Goal: Transaction & Acquisition: Book appointment/travel/reservation

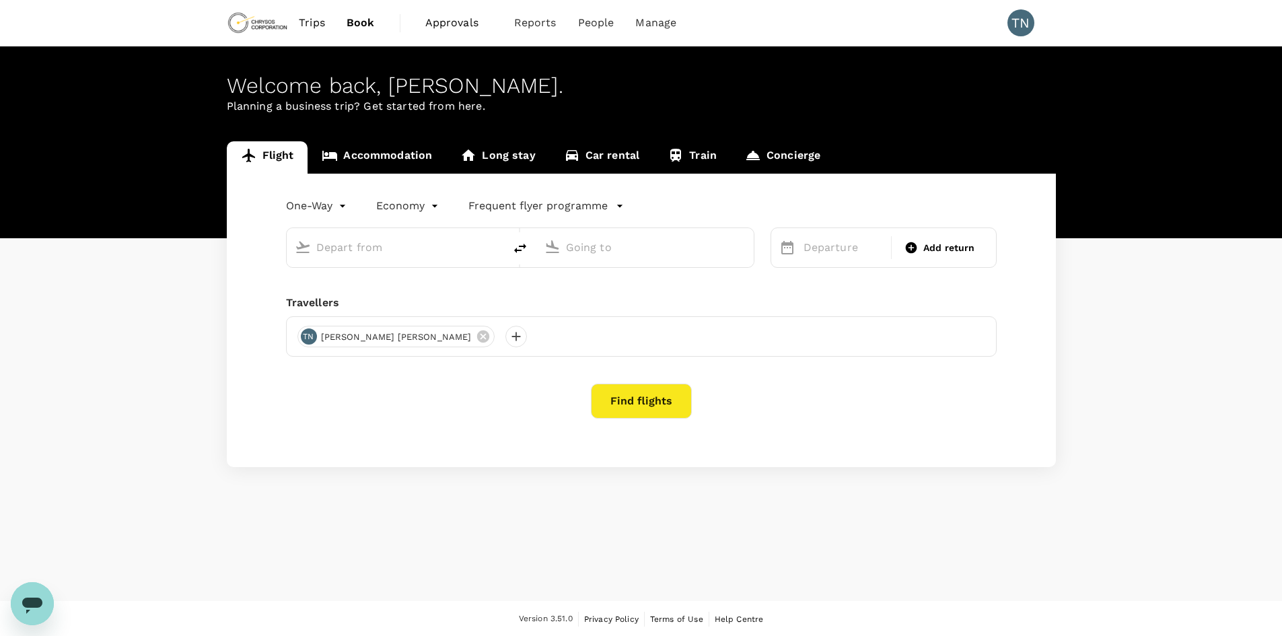
type input "Kalgoorlie, Australia (any)"
type input "Perth (PER)"
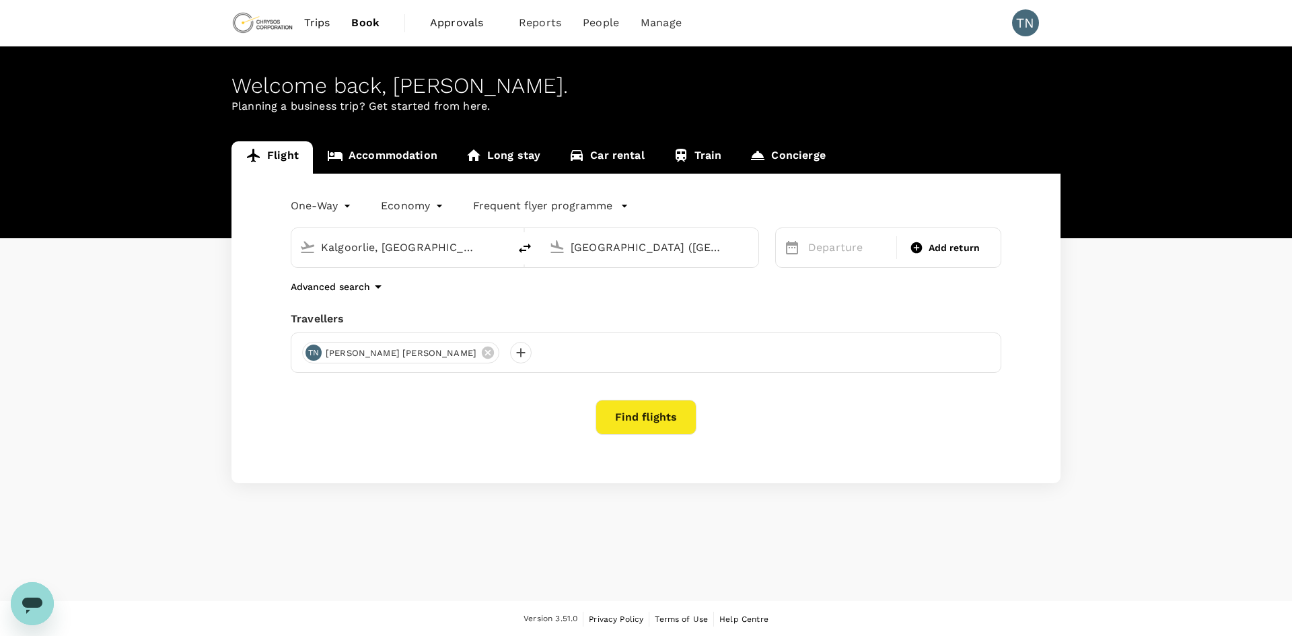
click at [330, 210] on body "Trips Book Approvals 0 Reports People Manage TN Welcome back , Thuan Thien . Pl…" at bounding box center [646, 318] width 1292 height 637
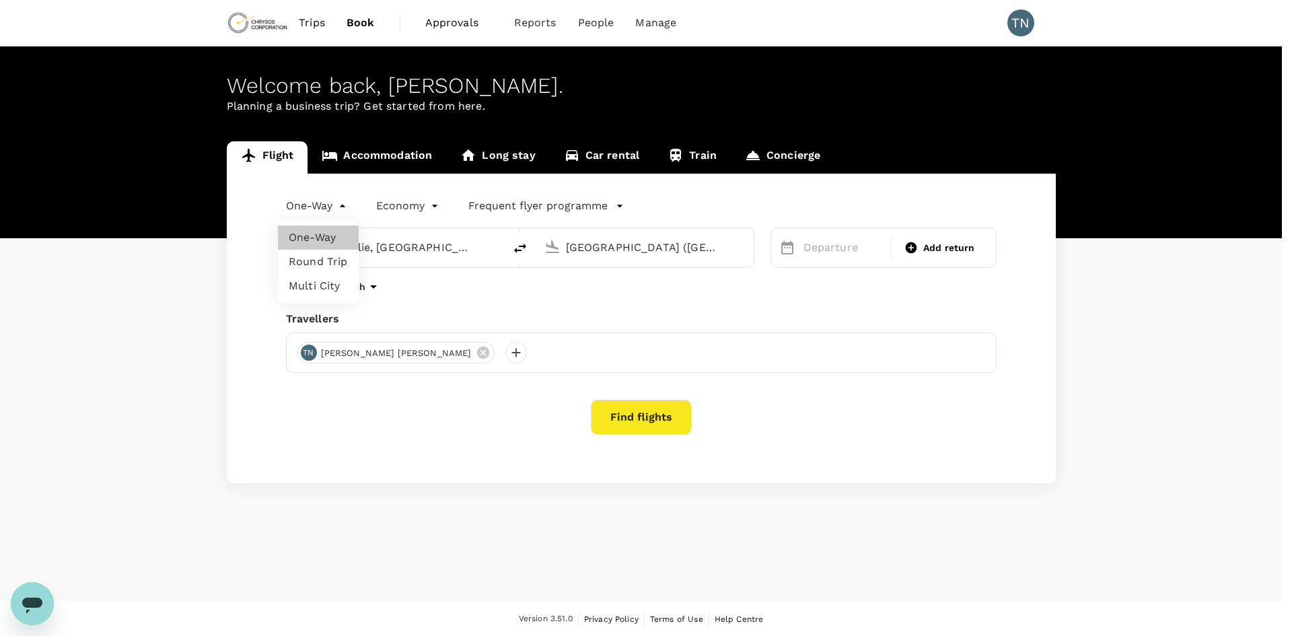
click at [341, 263] on li "Round Trip" at bounding box center [318, 262] width 81 height 24
type input "roundtrip"
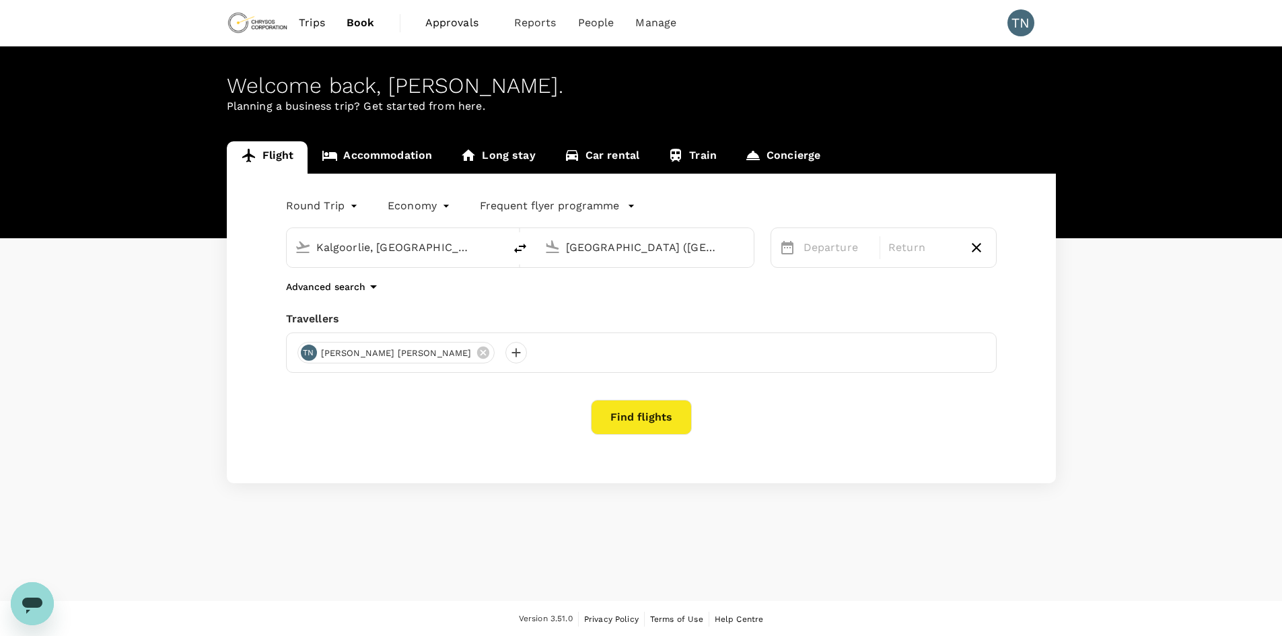
click at [398, 252] on input "Kalgoorlie, Australia (any)" at bounding box center [395, 247] width 159 height 21
click at [334, 293] on p "Perth" at bounding box center [415, 299] width 237 height 13
type input "Perth (PER)"
click at [644, 251] on input "Perth (PER)" at bounding box center [645, 247] width 159 height 21
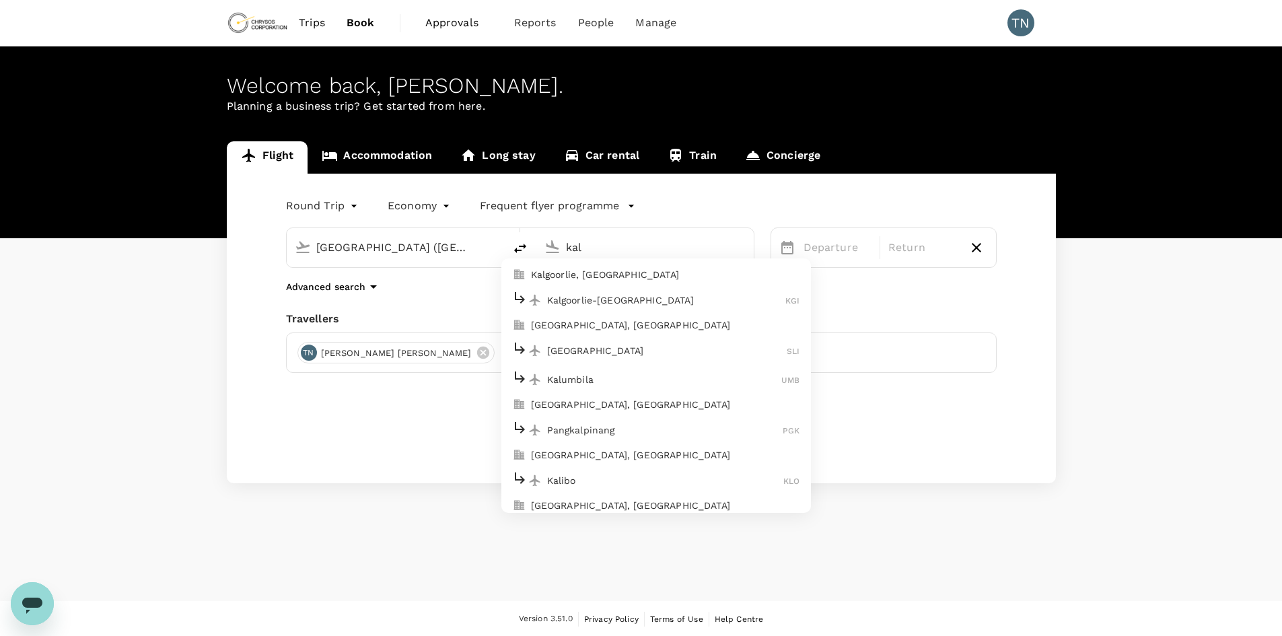
click at [580, 277] on p "Kalgoorlie, Australia" at bounding box center [665, 274] width 269 height 13
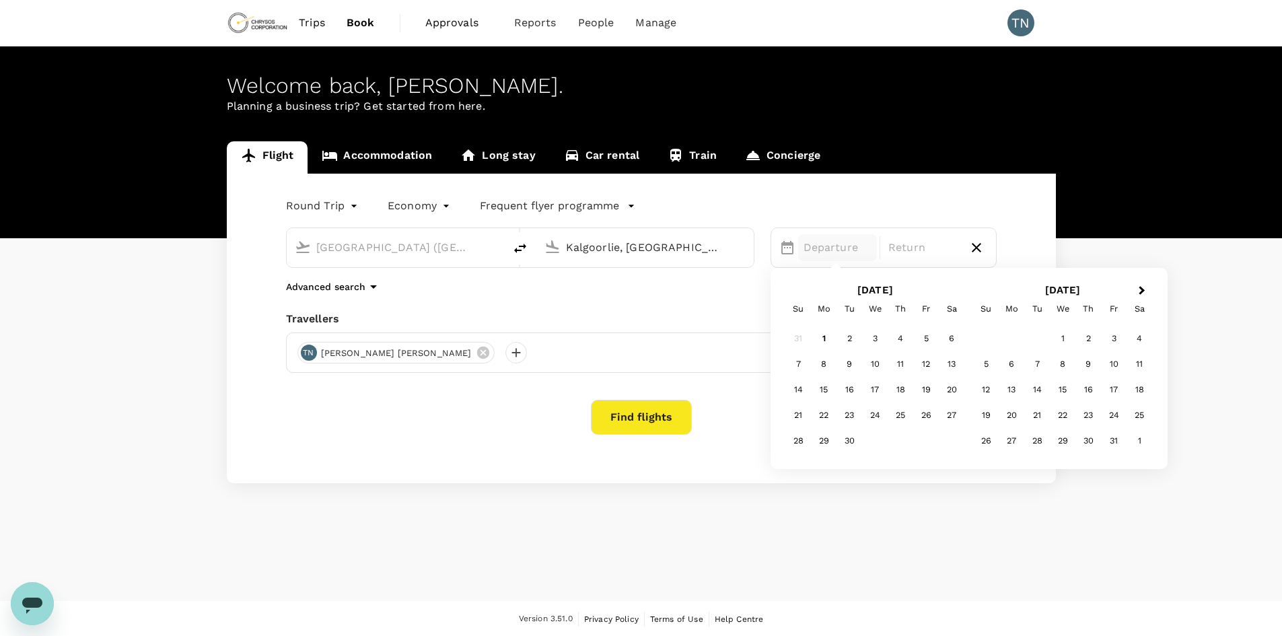
type input "Kalgoorlie, Australia (any)"
click at [850, 341] on div "2" at bounding box center [849, 339] width 26 height 26
click at [903, 340] on div "4" at bounding box center [901, 339] width 26 height 26
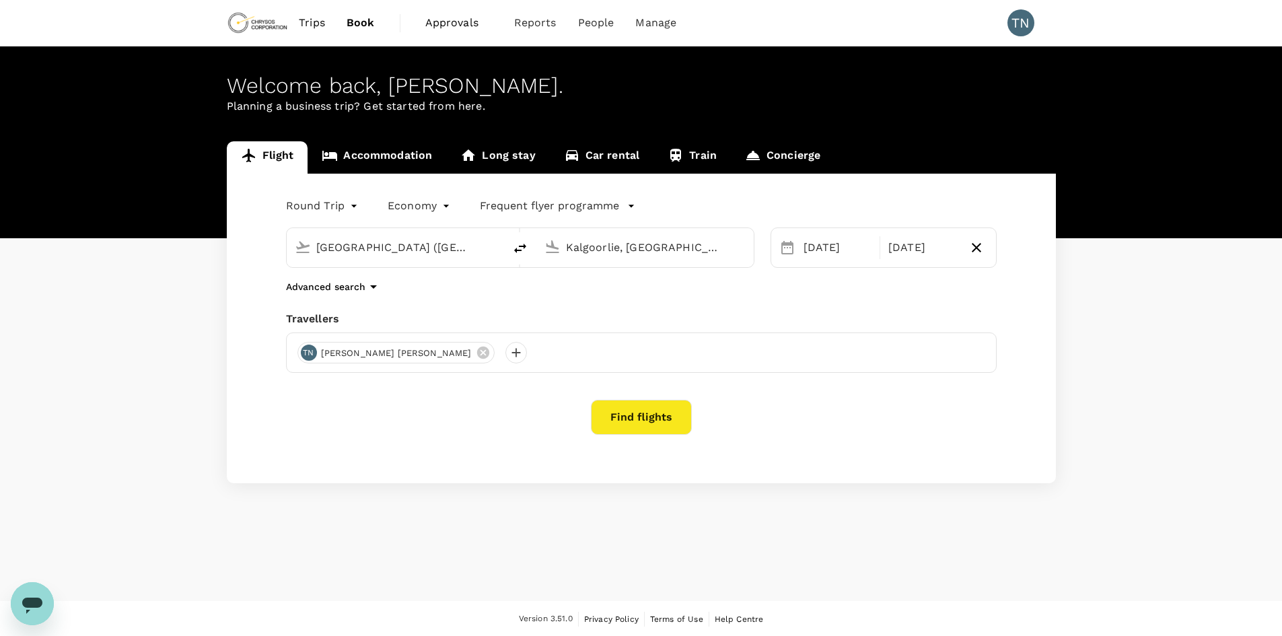
click at [624, 421] on button "Find flights" at bounding box center [641, 417] width 101 height 35
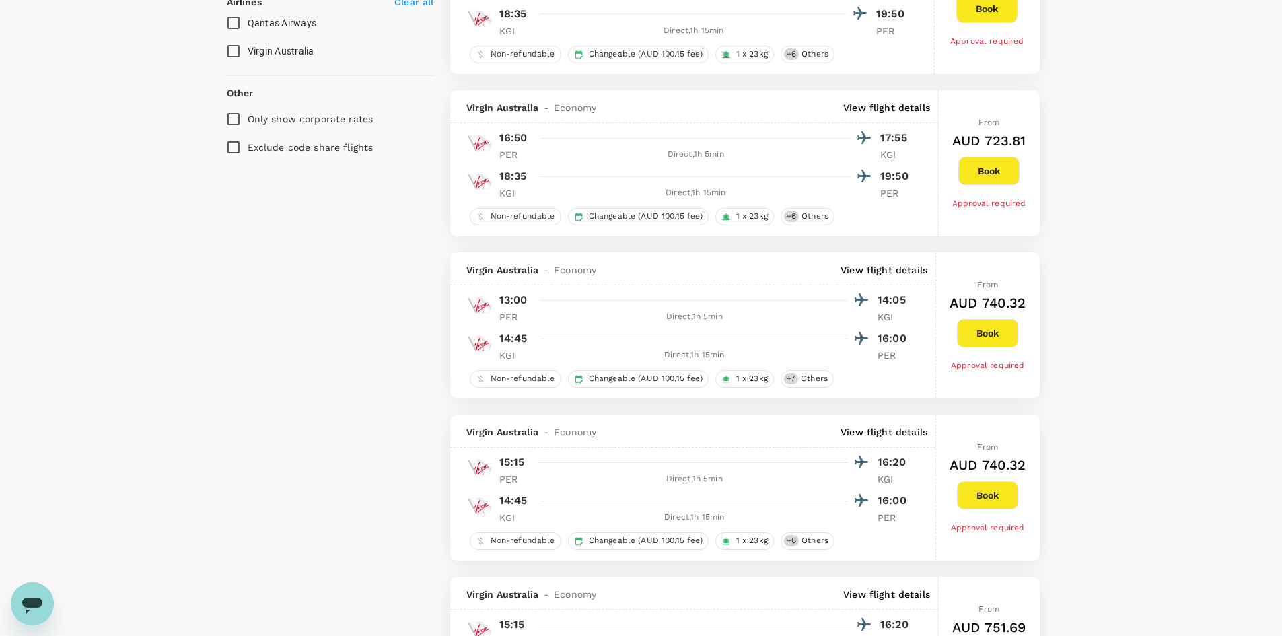
scroll to position [875, 0]
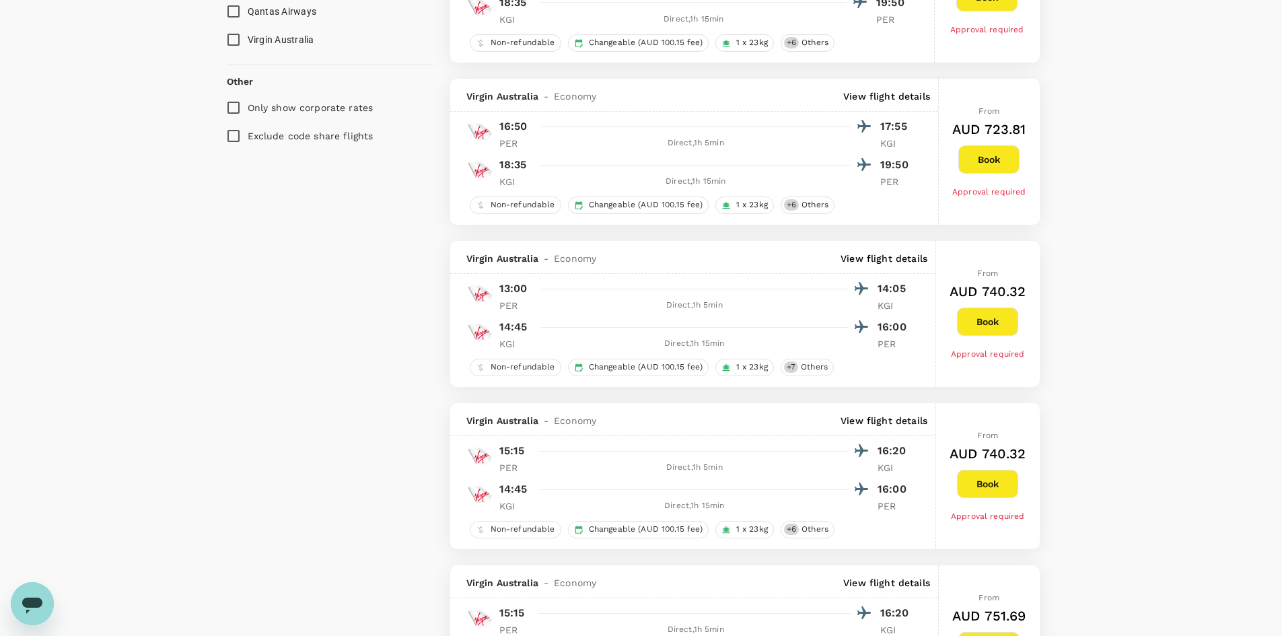
click at [991, 320] on button "Book" at bounding box center [987, 322] width 61 height 28
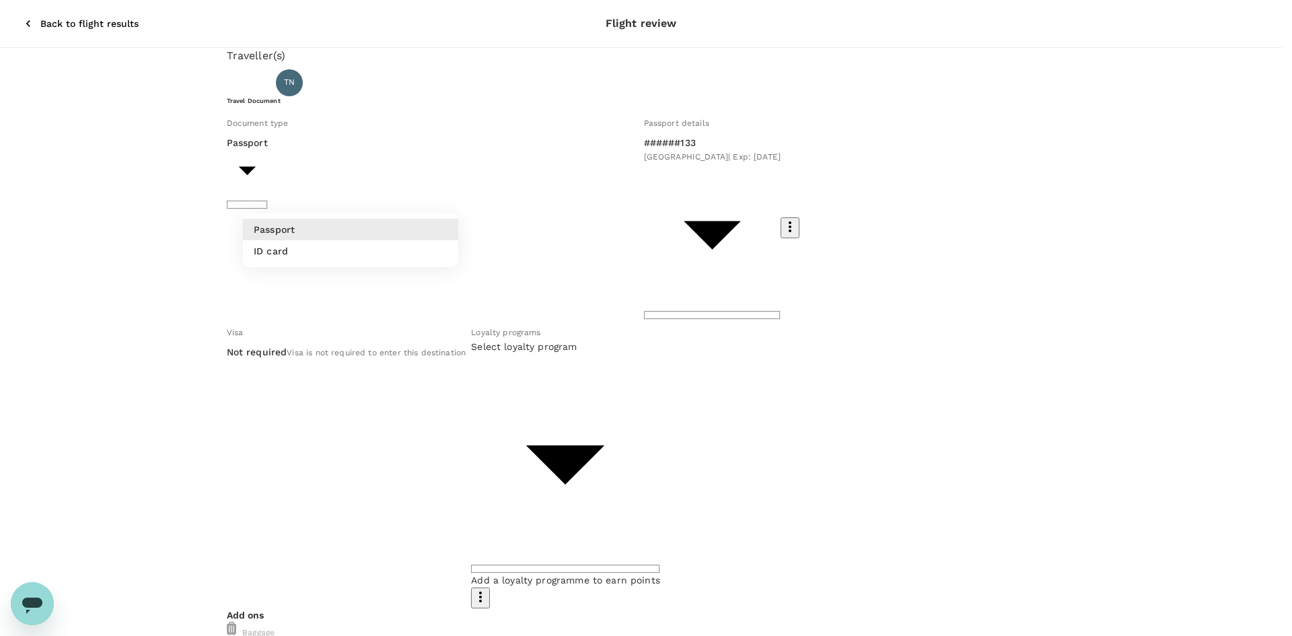
click at [406, 201] on body "Back to flight results Flight review Traveller(s) Traveller 1 : TN Thuan Thien …" at bounding box center [646, 601] width 1292 height 1203
click at [394, 252] on li "ID card" at bounding box center [350, 251] width 215 height 22
type input "Id card"
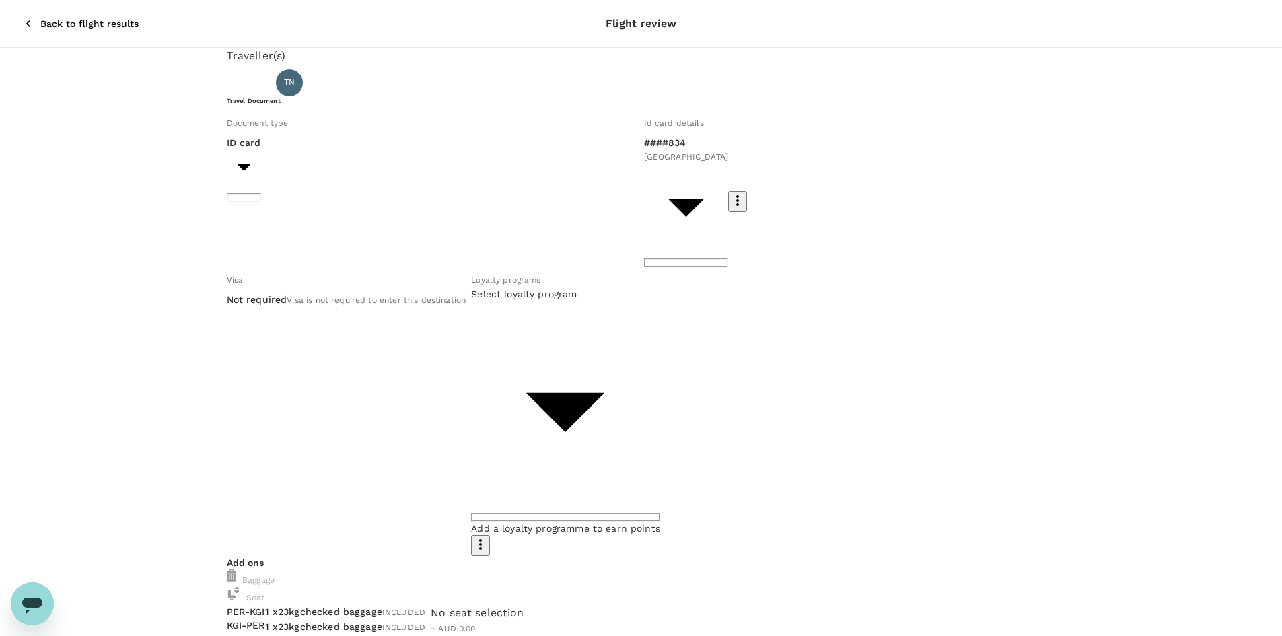
click at [165, 325] on div "Traveller(s) Traveller 1 : TN Thuan Thien Nguyen Travel Document Document type …" at bounding box center [641, 632] width 1282 height 1169
click at [641, 257] on body "Back to flight results Flight review Traveller(s) Traveller 1 : TN Thuan Thien …" at bounding box center [641, 626] width 1282 height 1253
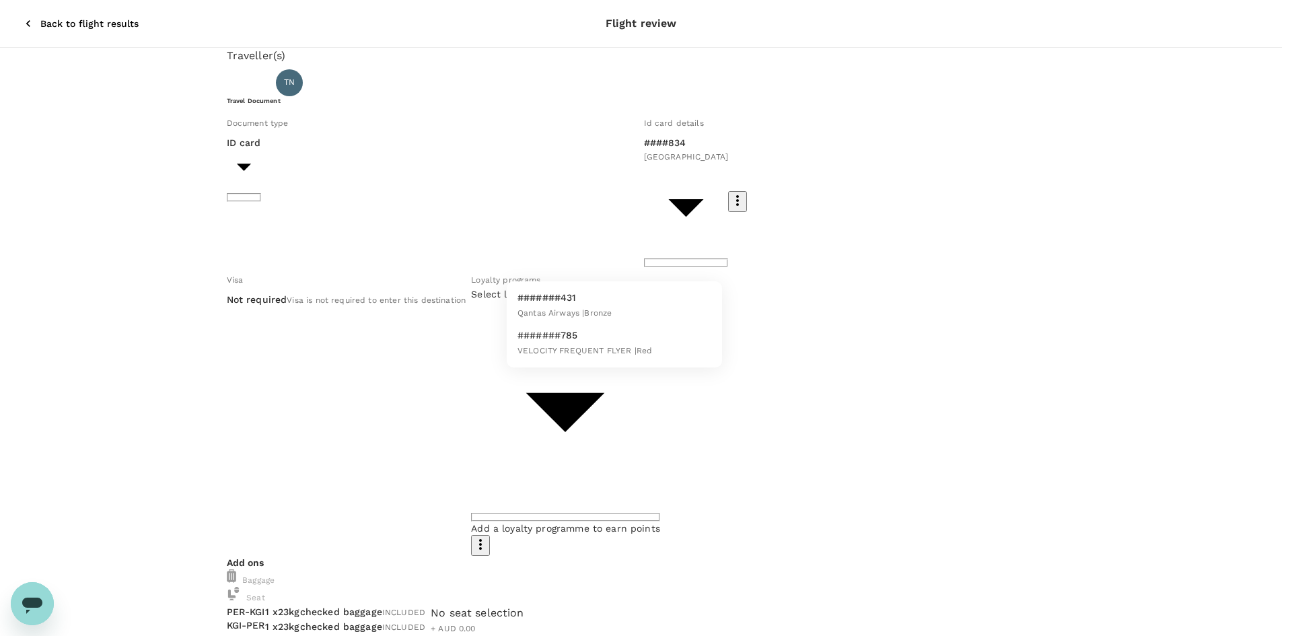
click at [649, 346] on span "VELOCITY FREQUENT FLYER | Red" at bounding box center [584, 350] width 135 height 9
type input "16836252-7032-4e5c-9a6d-db59d1f18c85"
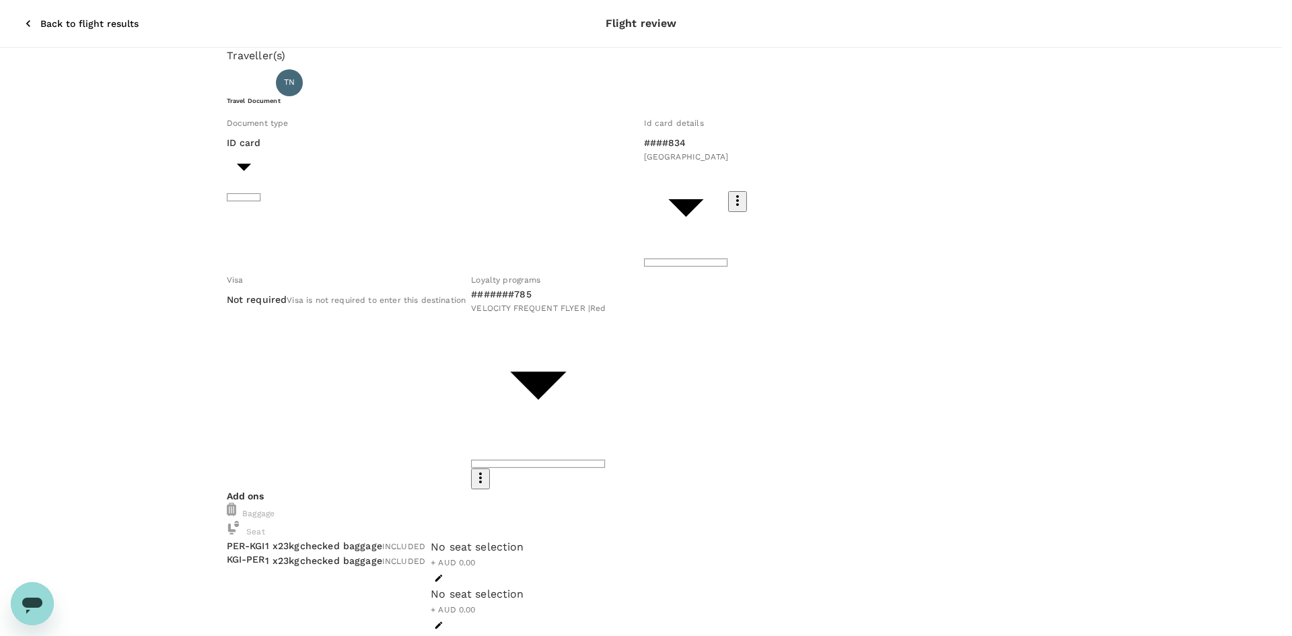
type input "9c4289b1-14a3-4119-8736-521306e5ca8f"
type textarea "Kalgoorlie/Norseman visit"
